Goal: Navigation & Orientation: Find specific page/section

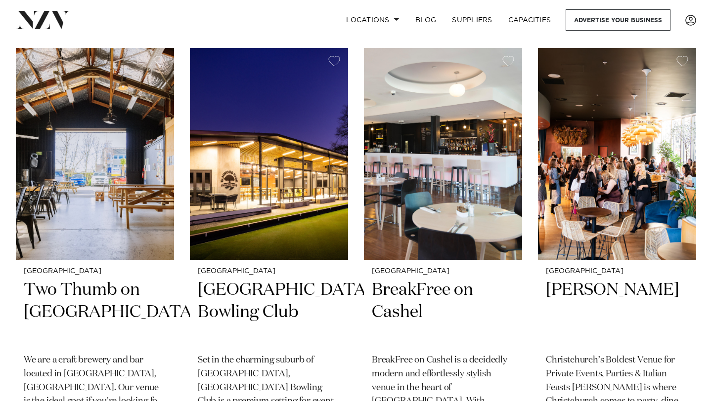
scroll to position [1675, 0]
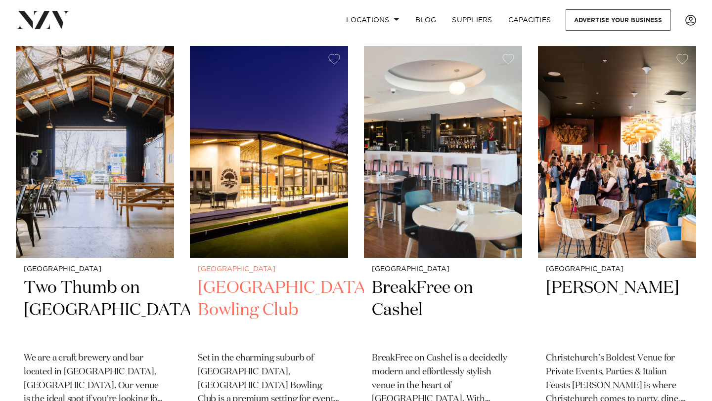
click at [258, 179] on img at bounding box center [269, 152] width 158 height 212
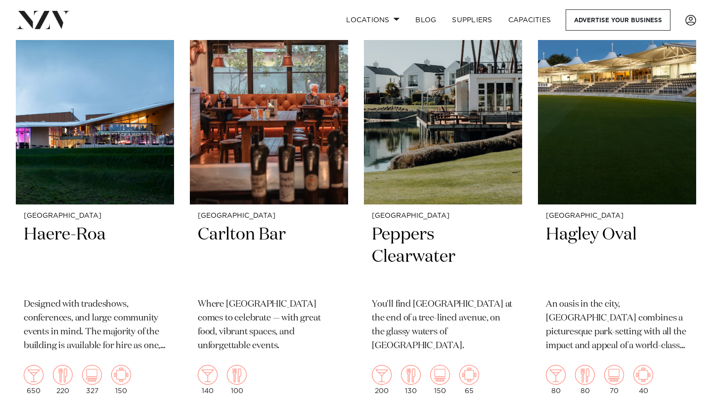
scroll to position [2149, 0]
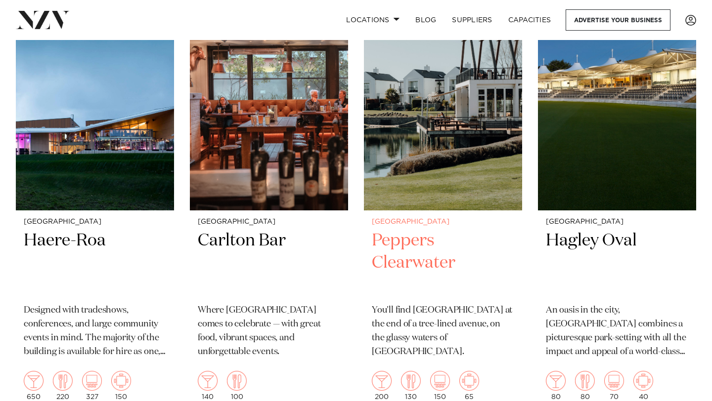
click at [446, 140] on img at bounding box center [443, 104] width 158 height 212
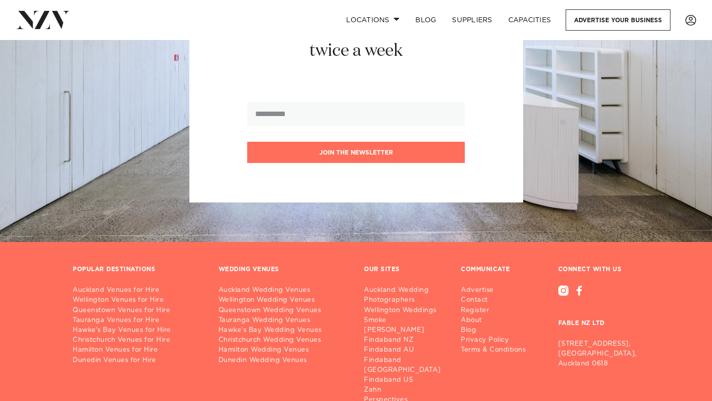
scroll to position [3869, 0]
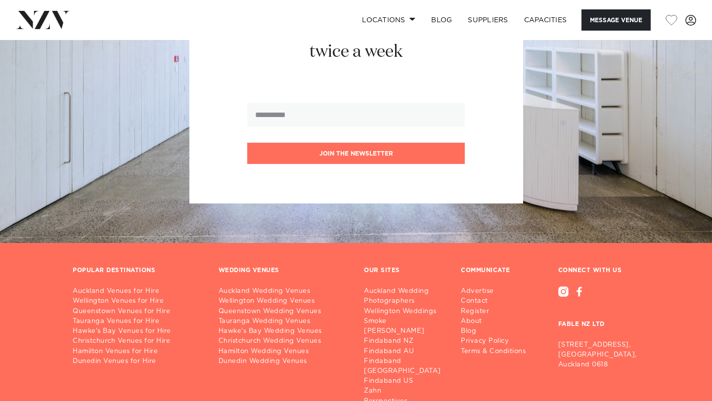
scroll to position [2156, 0]
